Goal: Task Accomplishment & Management: Manage account settings

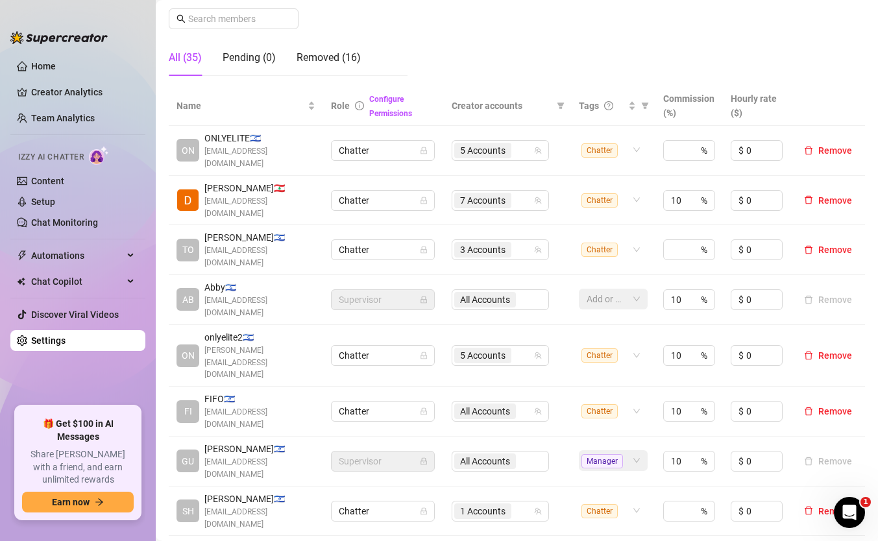
scroll to position [223, 0]
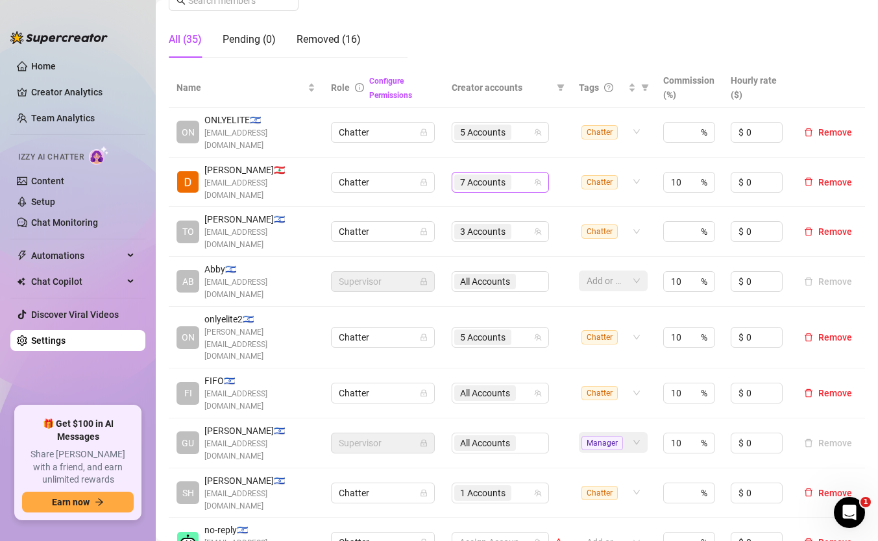
click at [495, 175] on span "7 Accounts" at bounding box center [482, 182] width 45 height 14
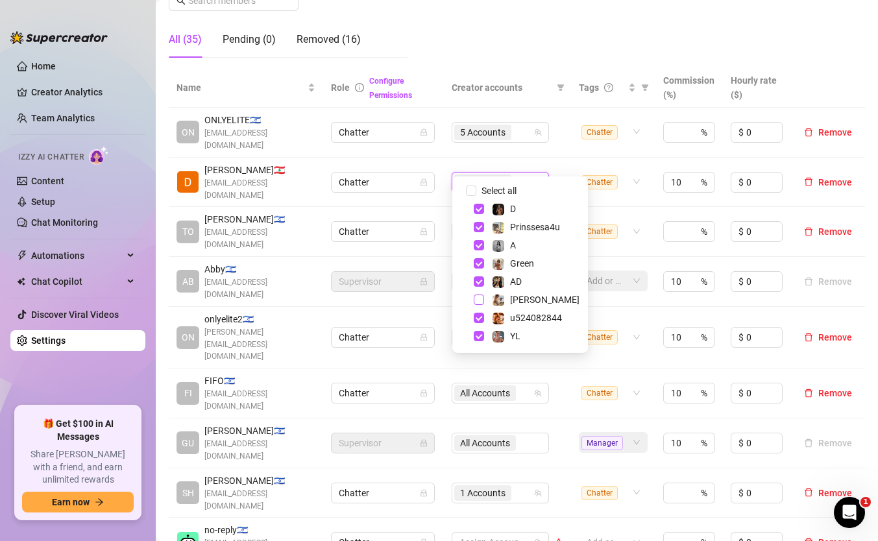
click at [484, 299] on span "Select tree node" at bounding box center [479, 300] width 10 height 10
checkbox input "true"
click at [519, 173] on div "All Accounts" at bounding box center [486, 182] width 64 height 18
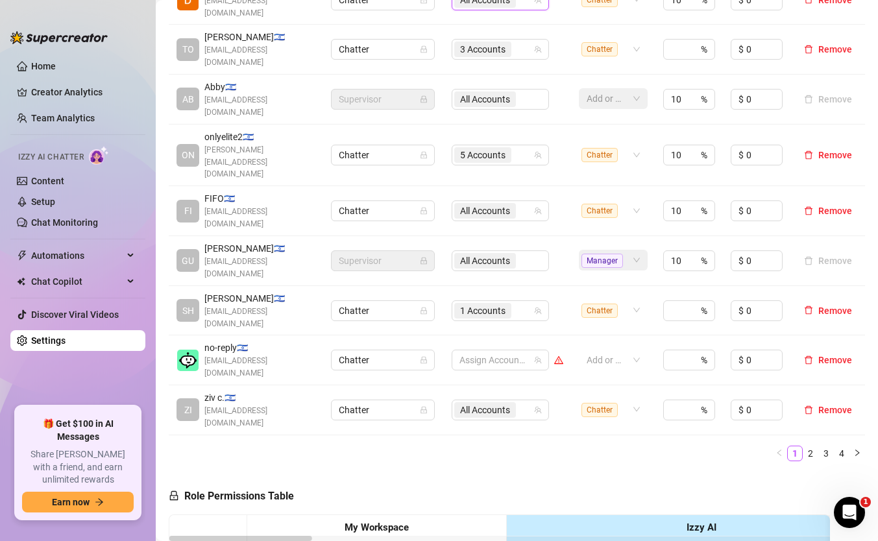
scroll to position [352, 0]
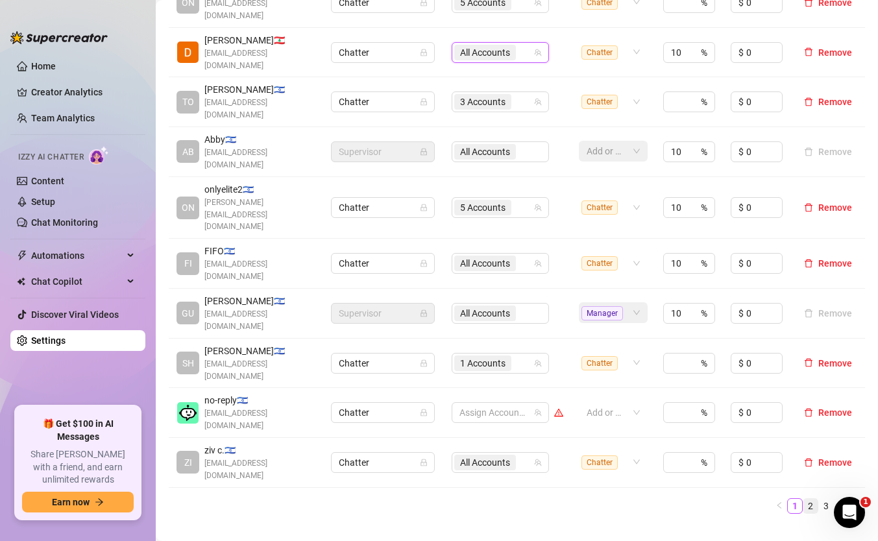
click at [806, 499] on link "2" at bounding box center [811, 506] width 14 height 14
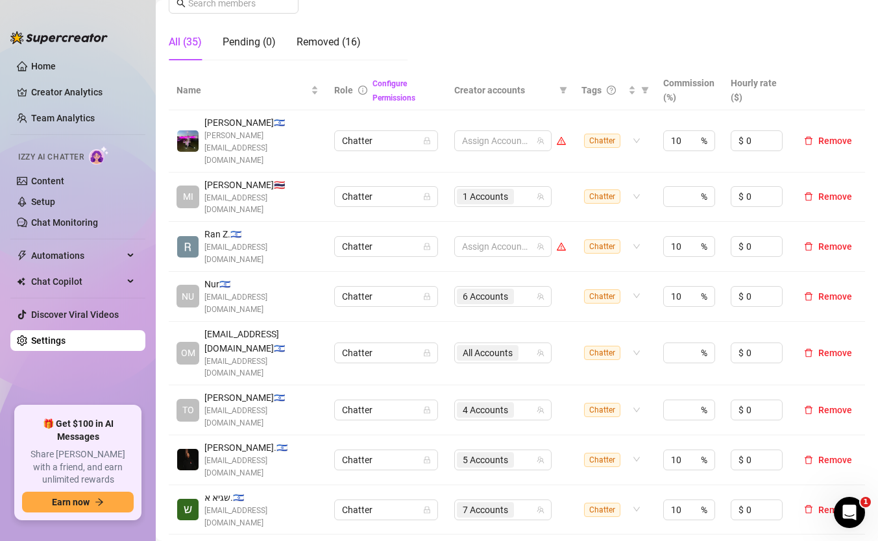
scroll to position [211, 0]
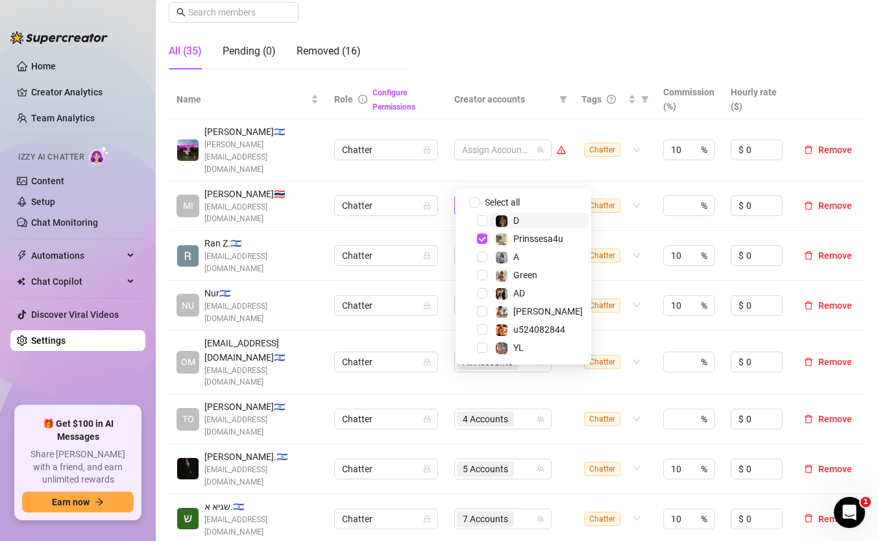
click at [521, 197] on div "1 Accounts" at bounding box center [496, 206] width 79 height 18
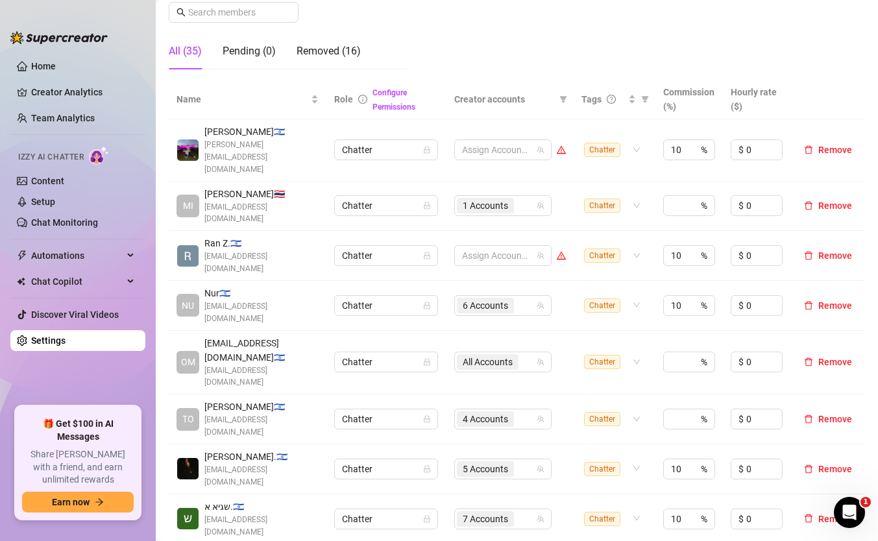
click at [546, 84] on th "Creator accounts" at bounding box center [510, 100] width 127 height 40
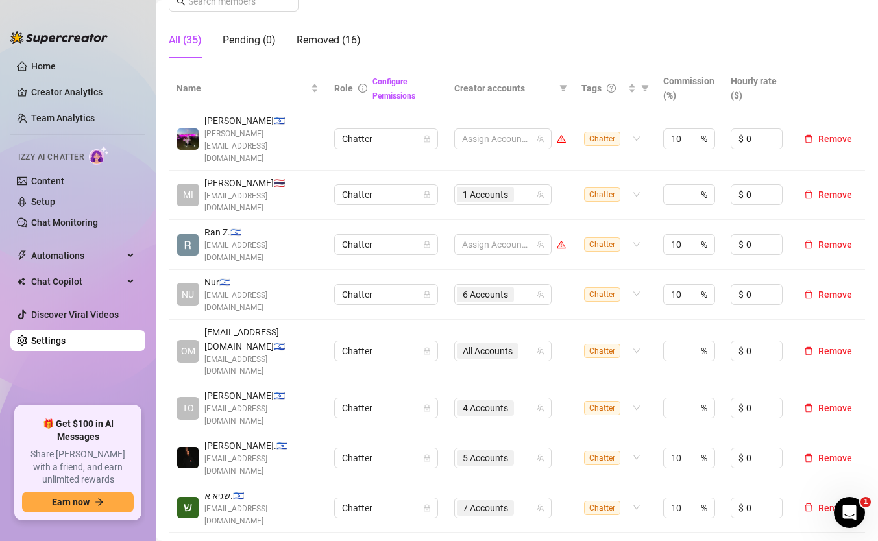
scroll to position [242, 0]
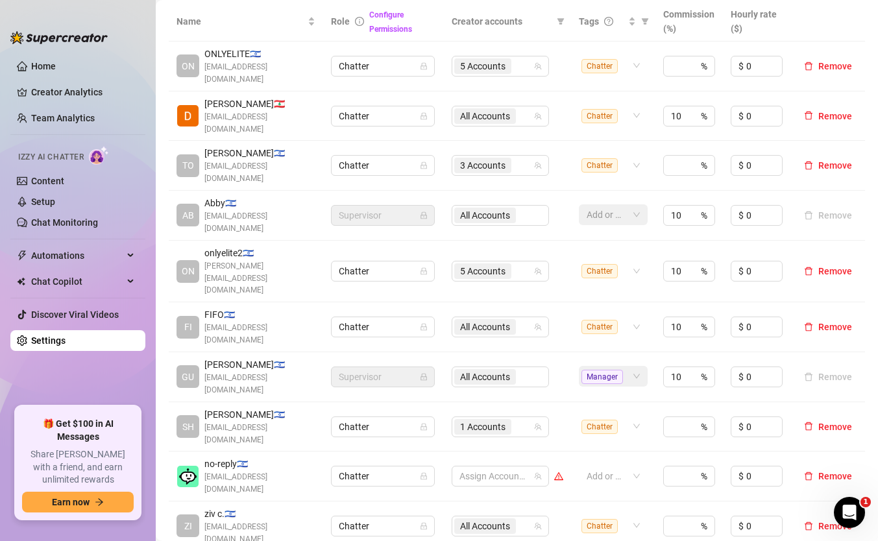
scroll to position [301, 0]
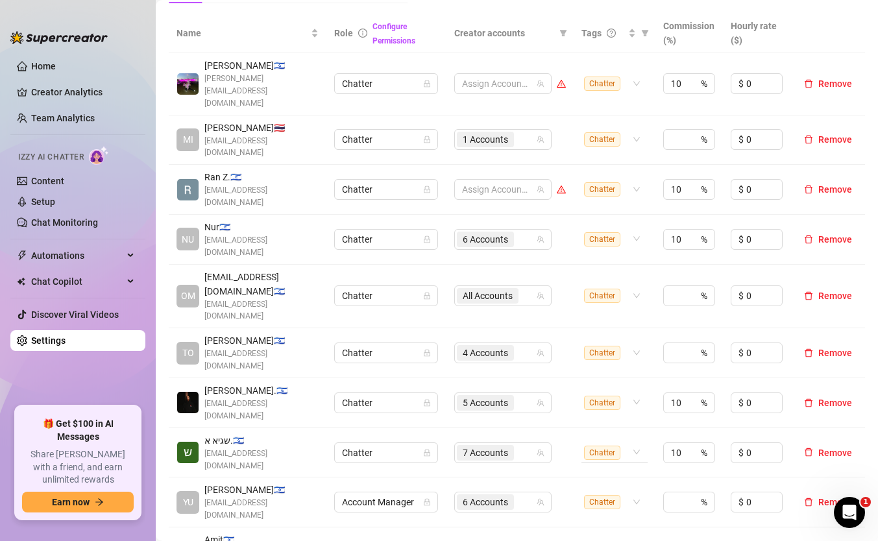
scroll to position [254, 0]
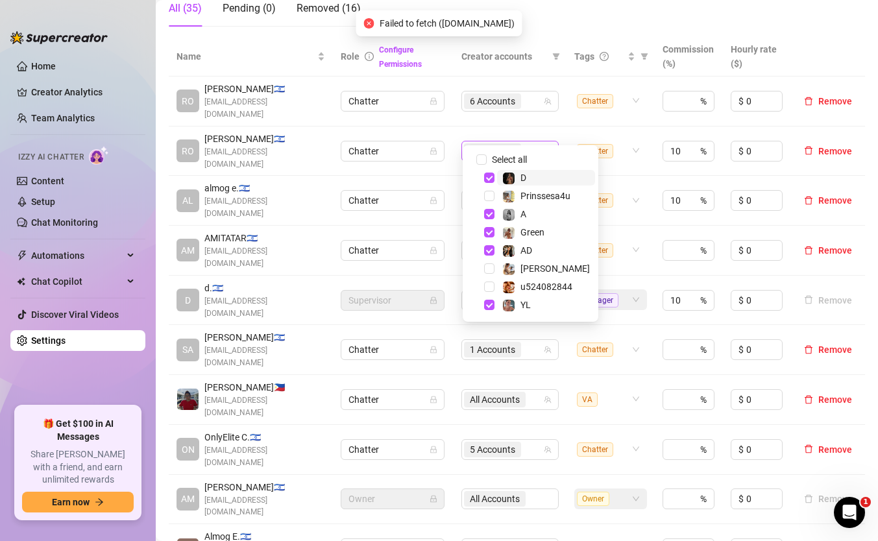
click at [515, 144] on span "5 Accounts" at bounding box center [492, 151] width 45 height 14
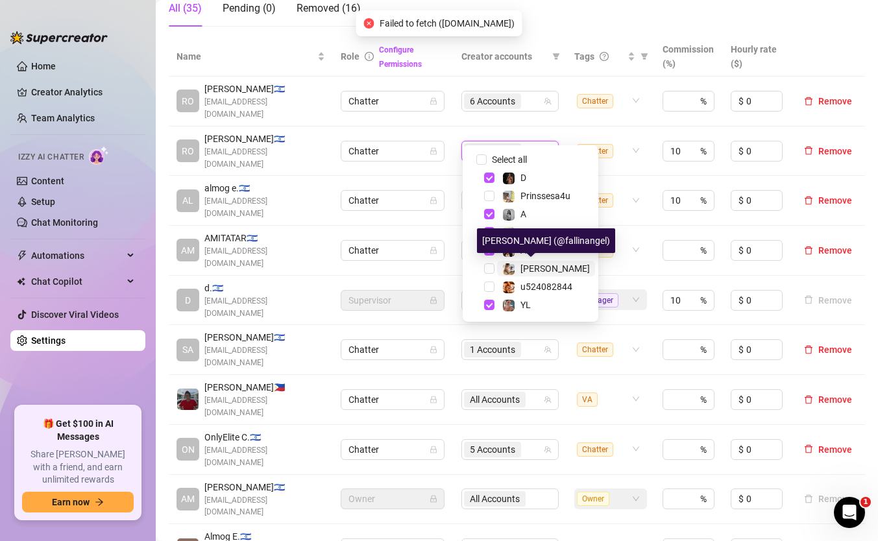
click at [532, 265] on span "[PERSON_NAME]" at bounding box center [555, 269] width 69 height 10
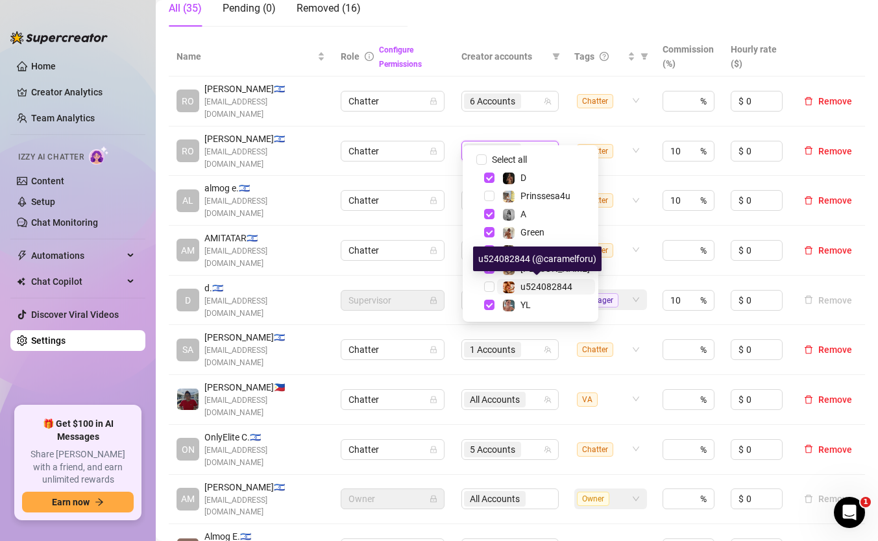
click at [521, 289] on span "u524082844" at bounding box center [547, 287] width 52 height 10
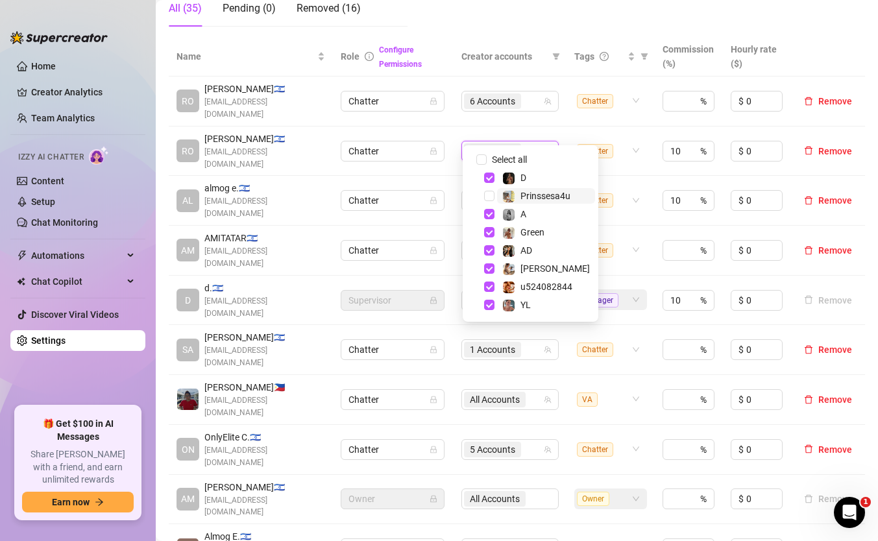
click at [517, 191] on div "Prinssesa4u" at bounding box center [536, 196] width 68 height 16
click at [534, 273] on span "[PERSON_NAME]" at bounding box center [555, 269] width 69 height 10
checkbox input "false"
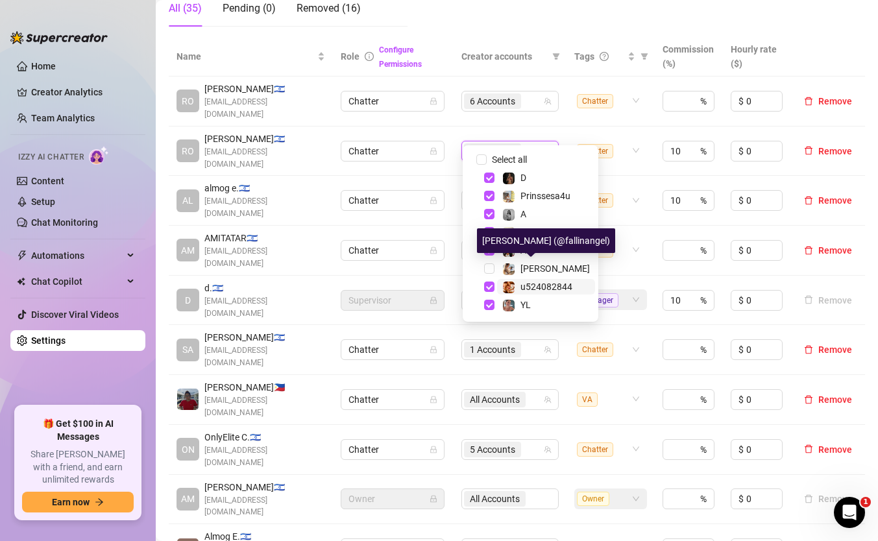
click at [534, 285] on span "u524082844" at bounding box center [547, 287] width 52 height 10
